Goal: Find specific page/section: Find specific page/section

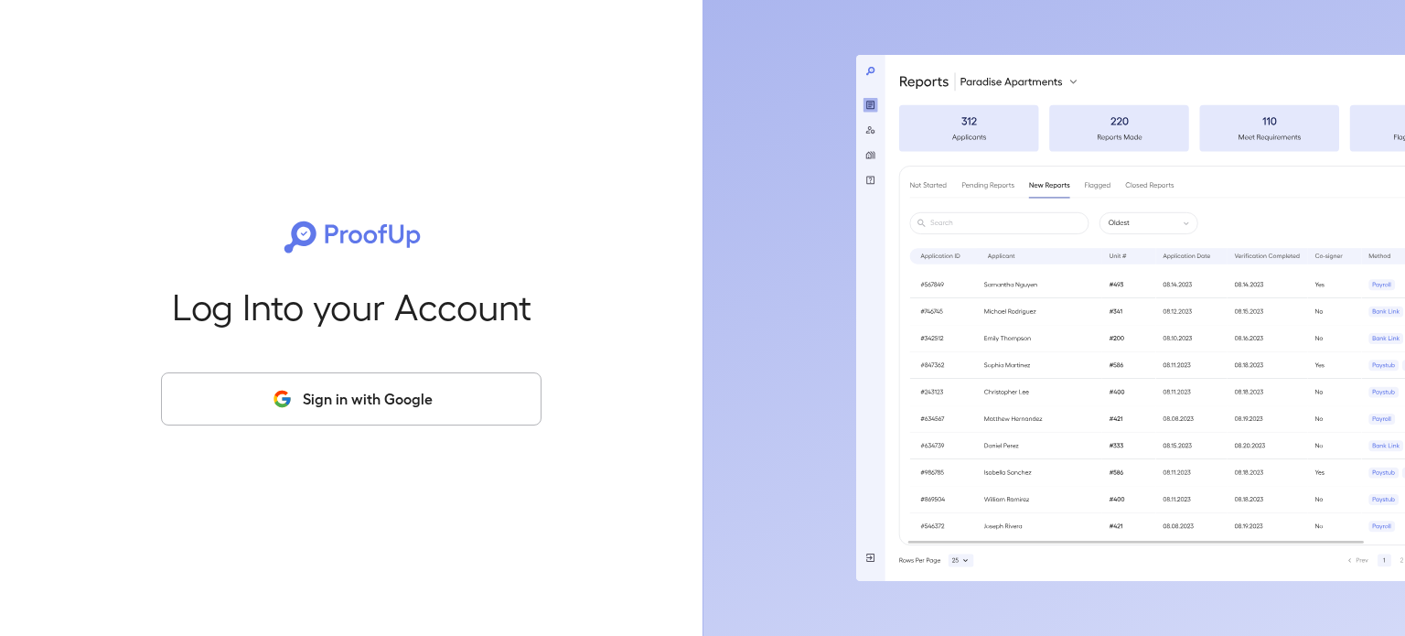
click at [396, 412] on button "Sign in with Google" at bounding box center [351, 398] width 380 height 53
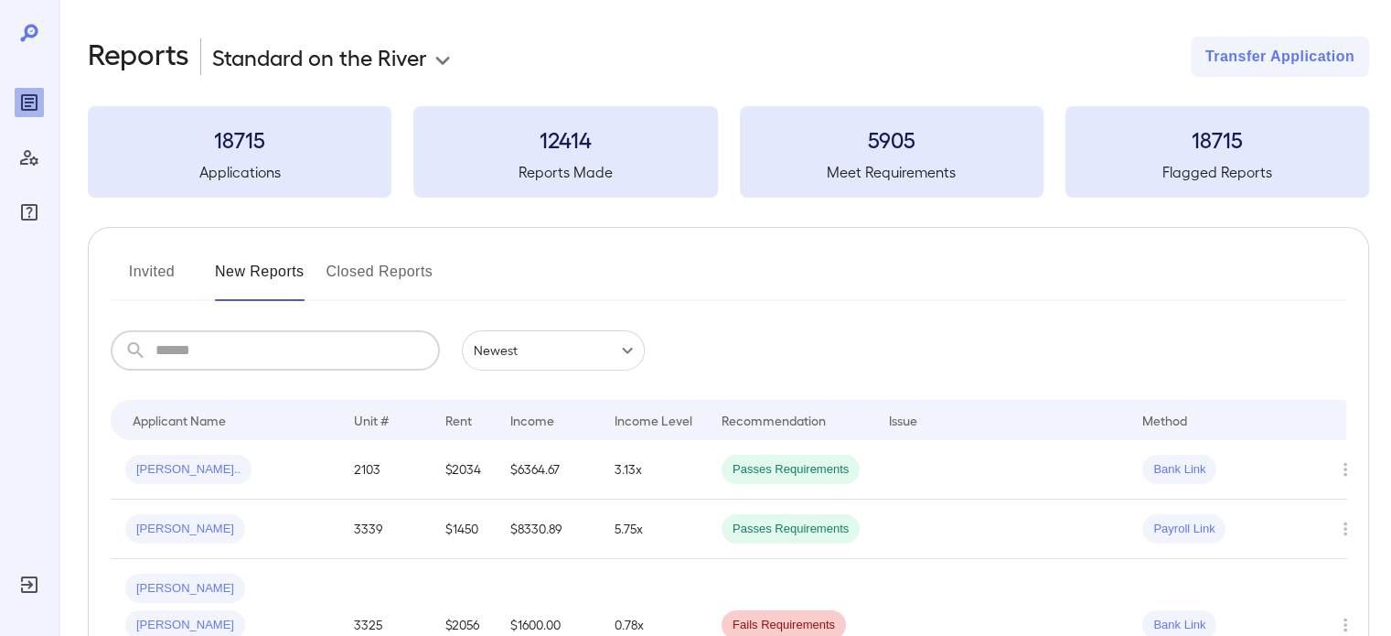
click at [344, 354] on input "text" at bounding box center [297, 350] width 284 height 40
click at [136, 522] on span "[PERSON_NAME]" at bounding box center [185, 528] width 120 height 17
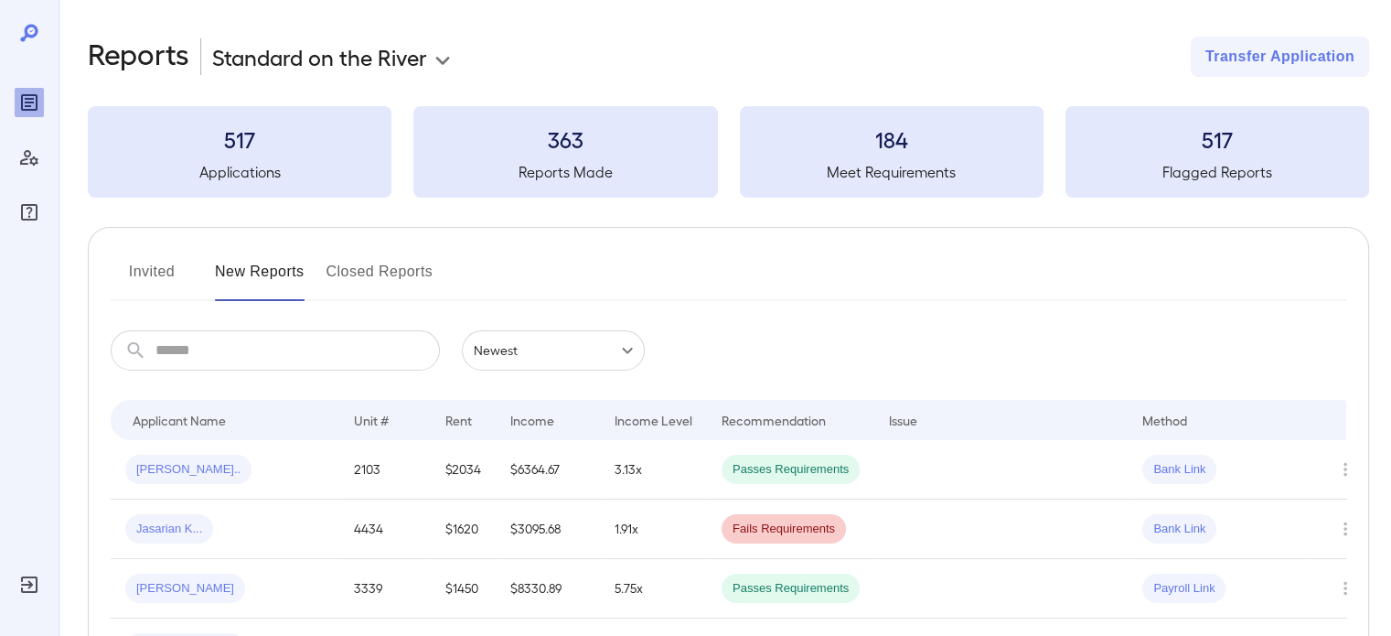
click at [221, 350] on input "text" at bounding box center [297, 350] width 284 height 40
click at [323, 360] on input "text" at bounding box center [297, 350] width 284 height 40
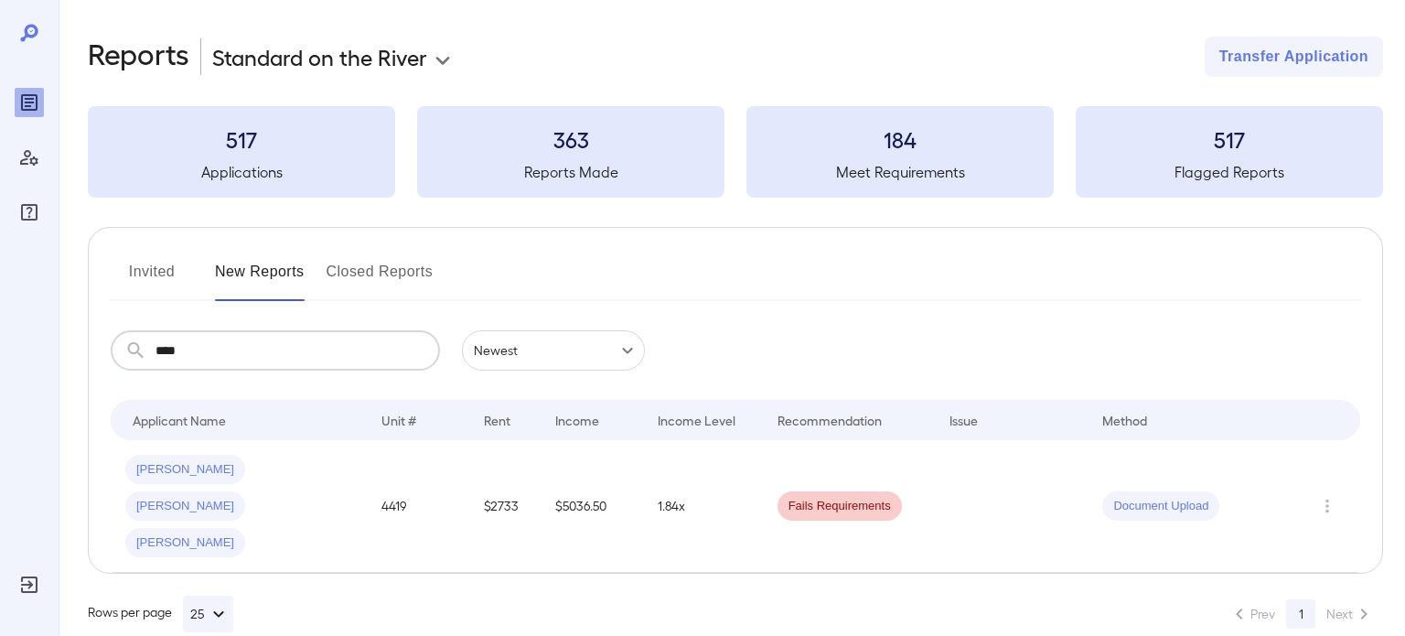
type input "****"
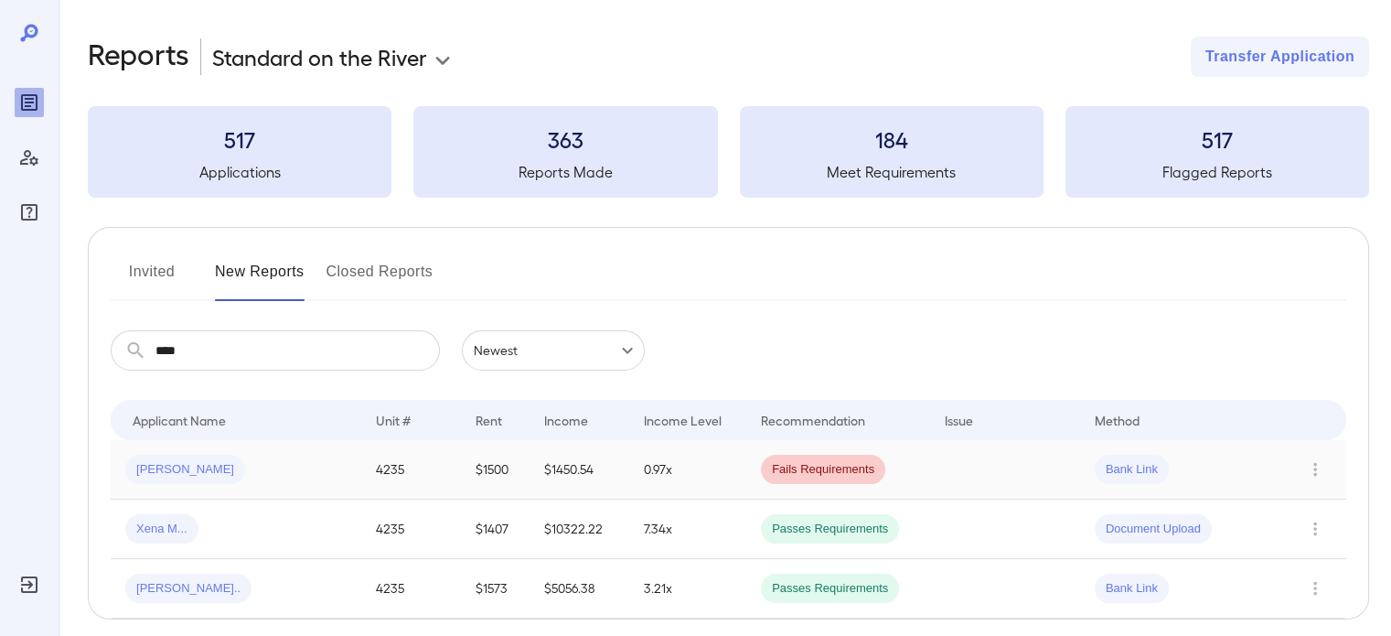
click at [334, 478] on div "[PERSON_NAME]" at bounding box center [235, 469] width 221 height 29
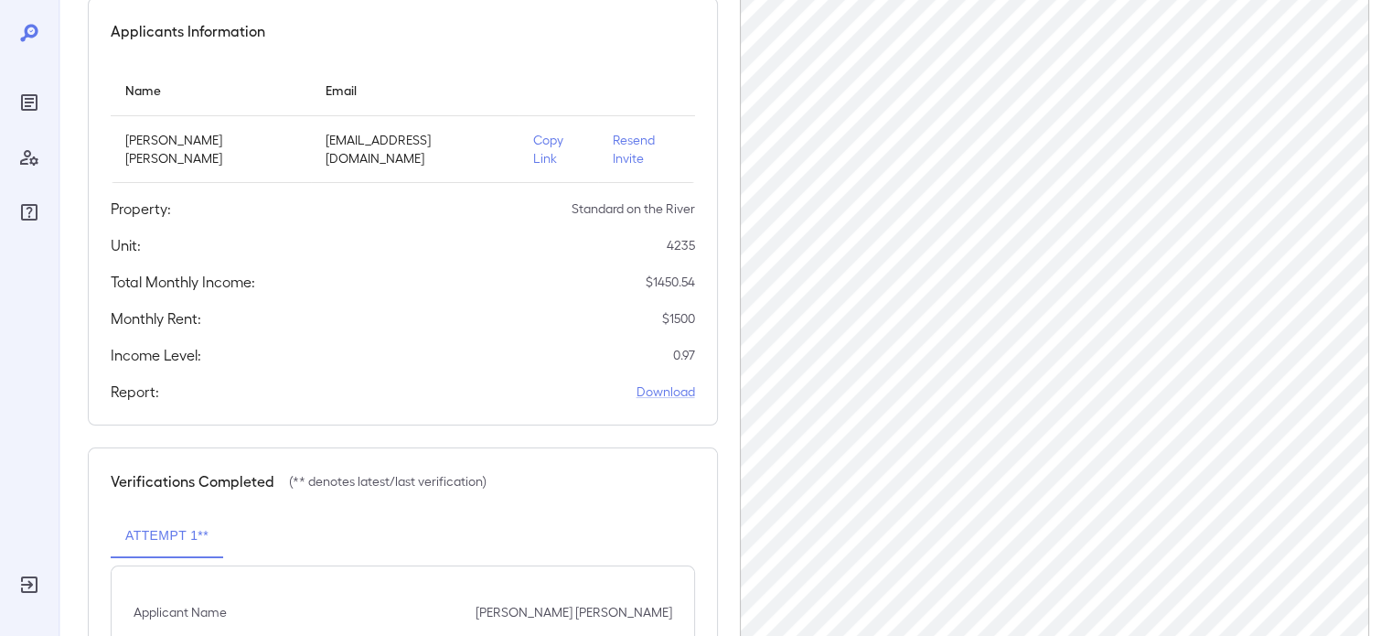
scroll to position [183, 0]
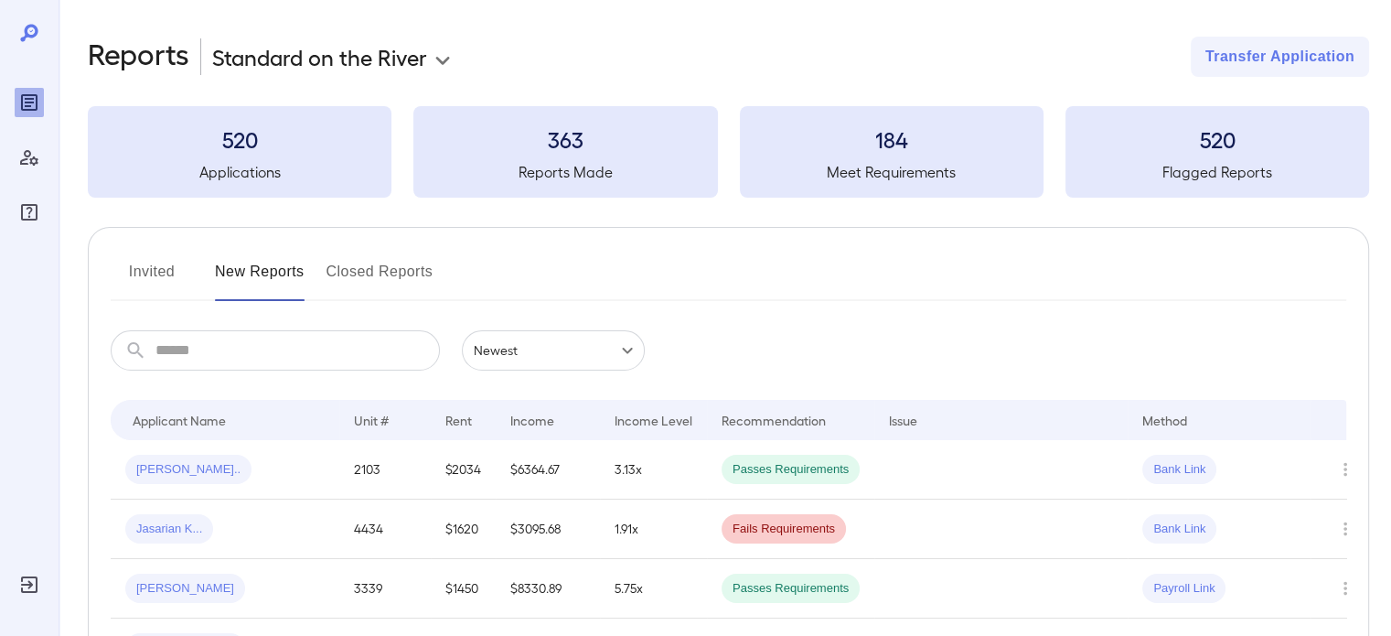
click at [348, 340] on input "text" at bounding box center [297, 350] width 284 height 40
click at [611, 536] on td "1.91x" at bounding box center [653, 528] width 107 height 59
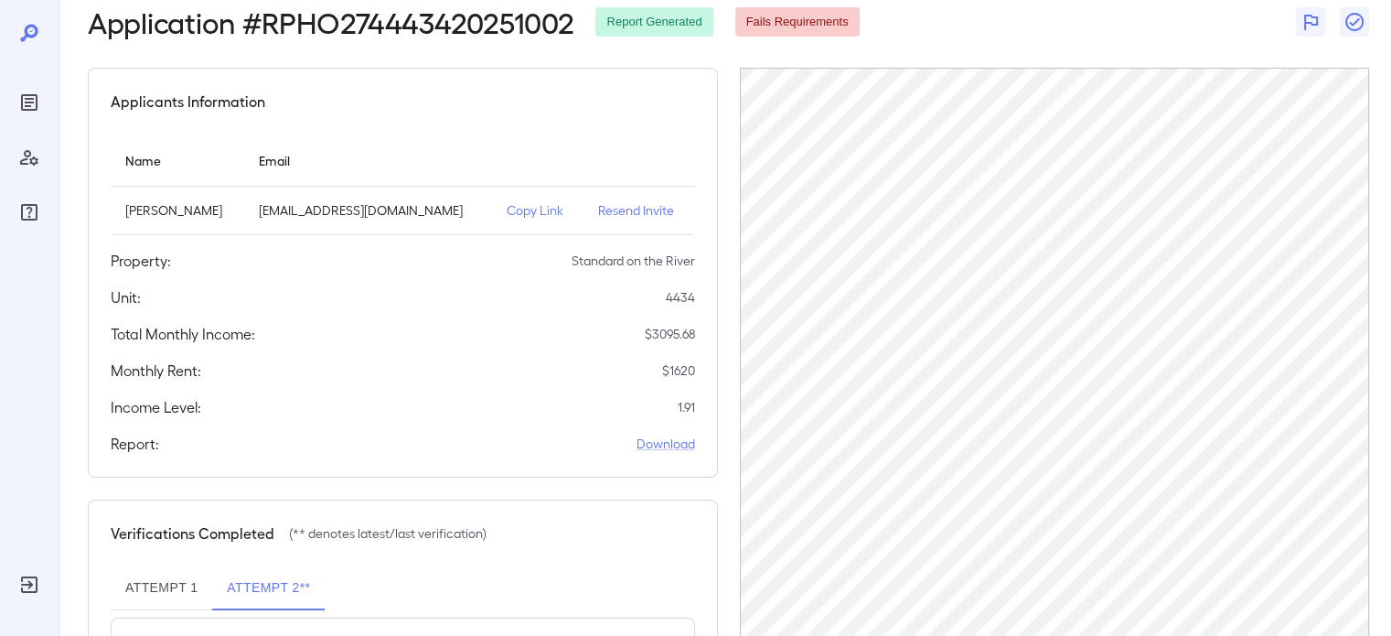
scroll to position [274, 0]
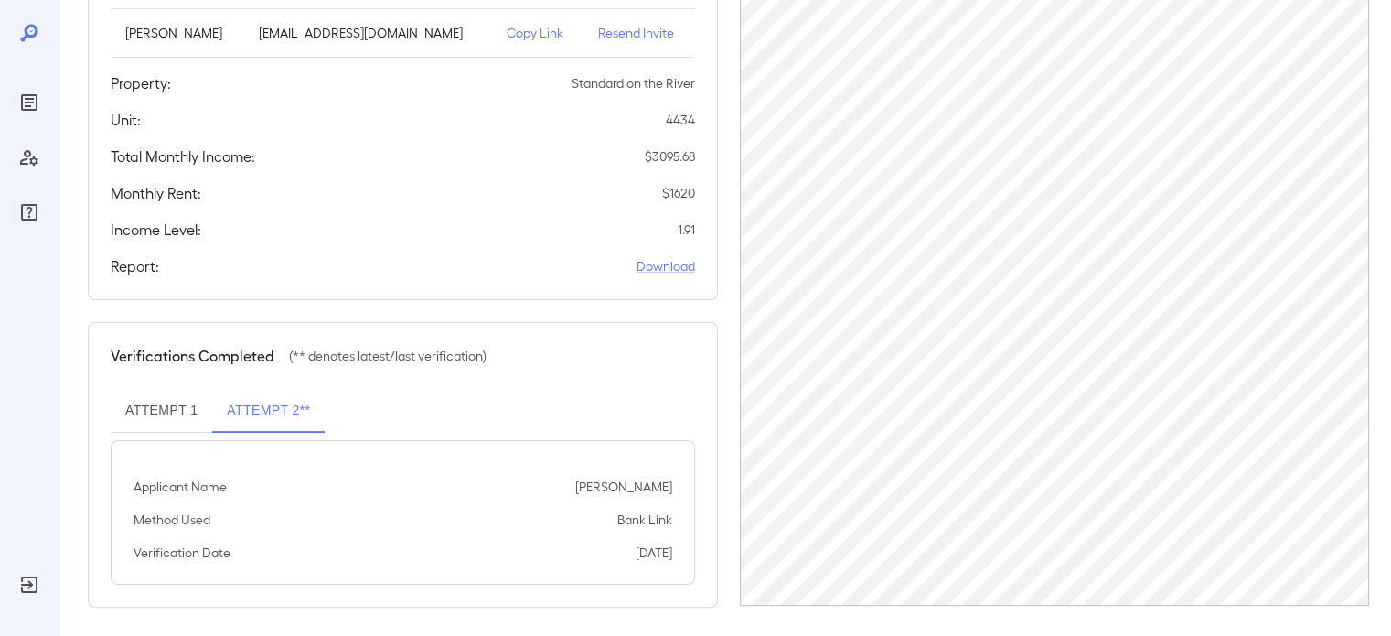
click at [169, 412] on button "Attempt 1" at bounding box center [162, 411] width 102 height 44
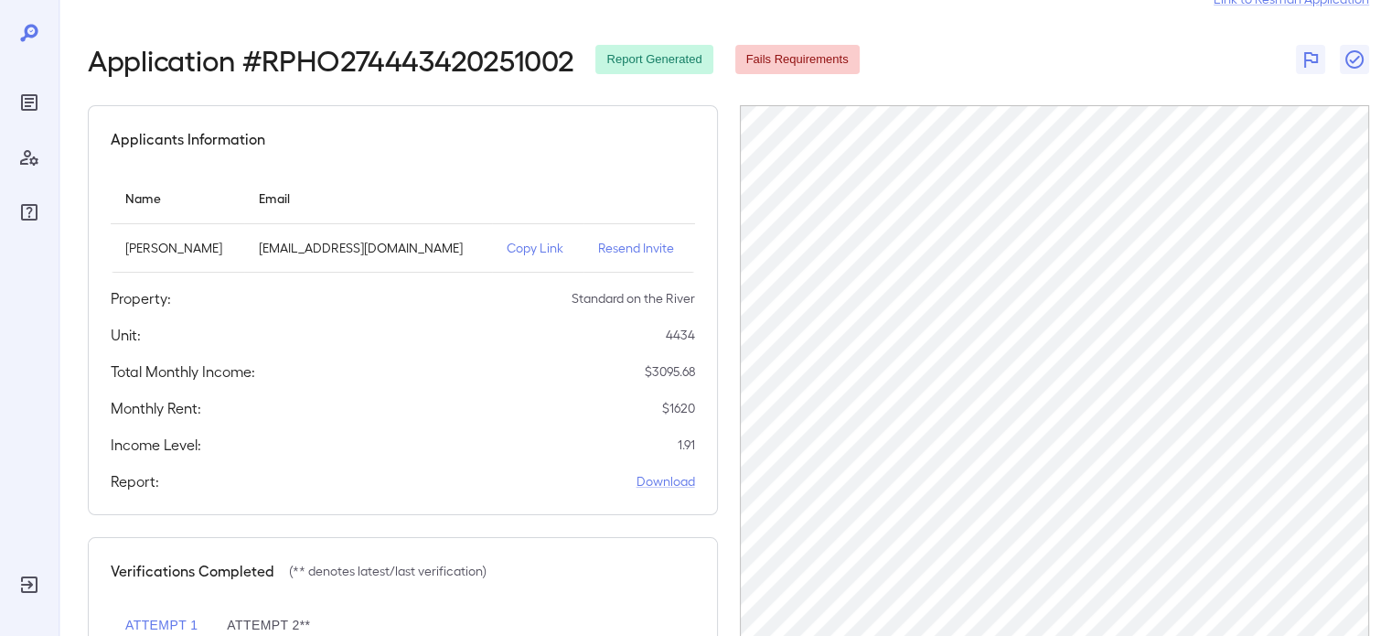
scroll to position [91, 0]
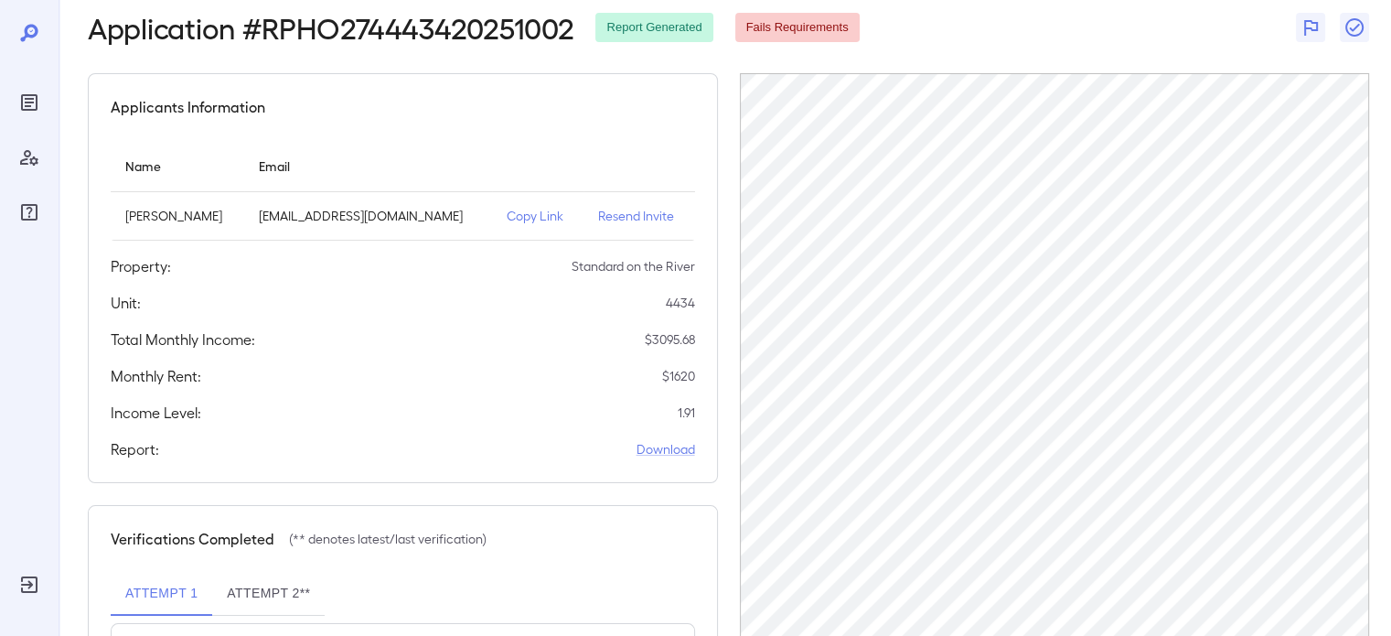
click at [111, 572] on button "Attempt 1" at bounding box center [162, 594] width 102 height 44
